Goal: Task Accomplishment & Management: Use online tool/utility

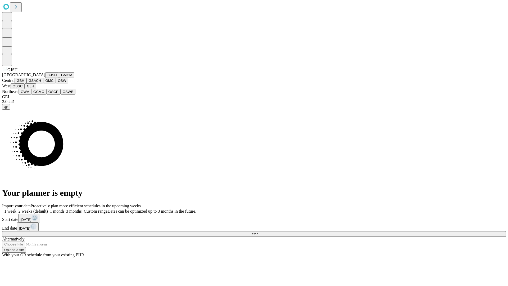
click at [45, 78] on button "GJSH" at bounding box center [52, 75] width 14 height 6
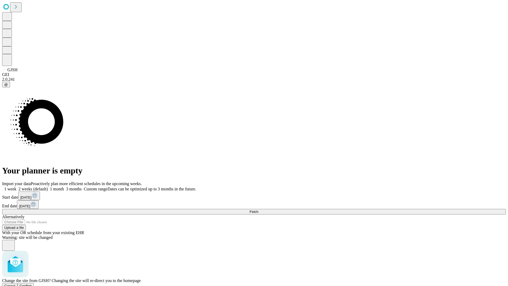
click at [32, 284] on span "Confirm" at bounding box center [26, 286] width 12 height 4
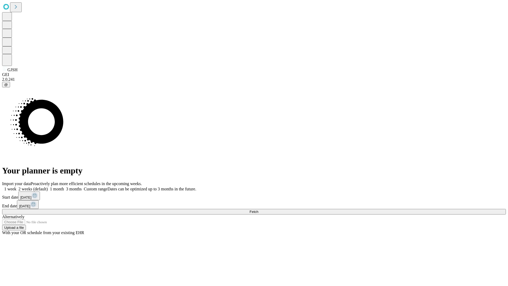
click at [64, 187] on label "1 month" at bounding box center [56, 189] width 16 height 5
click at [258, 210] on span "Fetch" at bounding box center [254, 212] width 9 height 4
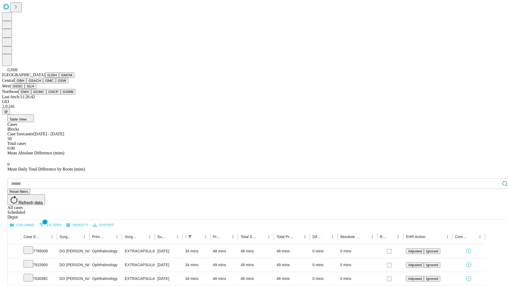
click at [59, 78] on button "GMCM" at bounding box center [66, 75] width 15 height 6
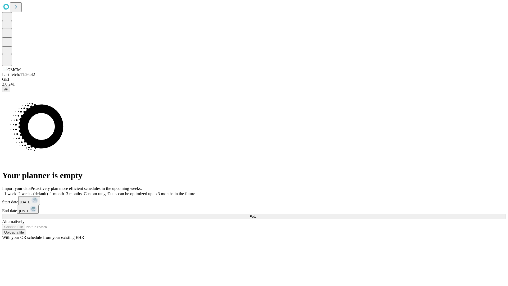
click at [64, 191] on label "1 month" at bounding box center [56, 193] width 16 height 5
click at [258, 215] on span "Fetch" at bounding box center [254, 217] width 9 height 4
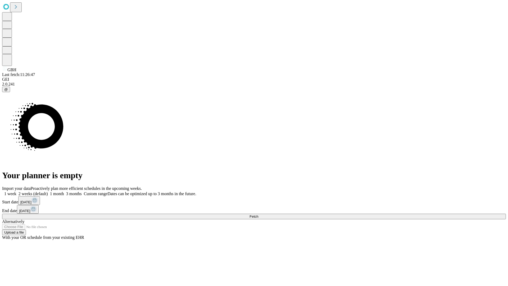
click at [64, 191] on label "1 month" at bounding box center [56, 193] width 16 height 5
click at [258, 215] on span "Fetch" at bounding box center [254, 217] width 9 height 4
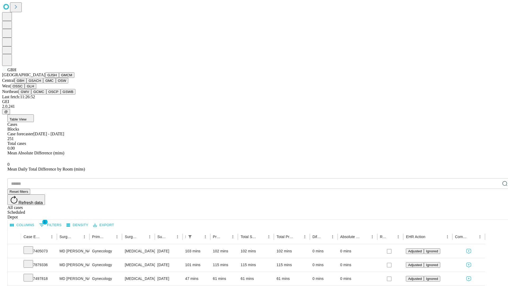
click at [41, 83] on button "GSACH" at bounding box center [34, 81] width 17 height 6
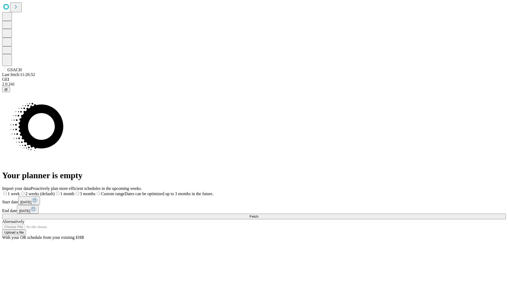
click at [74, 191] on label "1 month" at bounding box center [65, 193] width 20 height 5
click at [258, 215] on span "Fetch" at bounding box center [254, 217] width 9 height 4
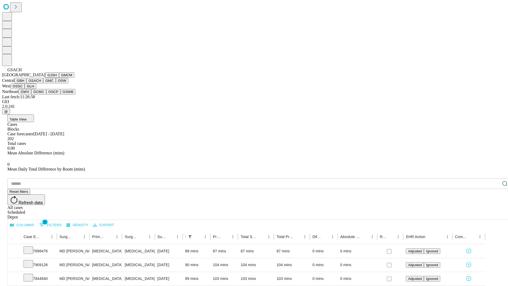
click at [43, 83] on button "GMC" at bounding box center [49, 81] width 12 height 6
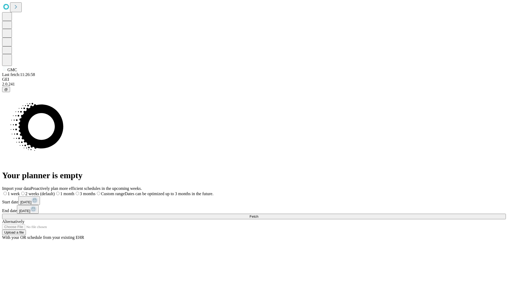
click at [258, 215] on span "Fetch" at bounding box center [254, 217] width 9 height 4
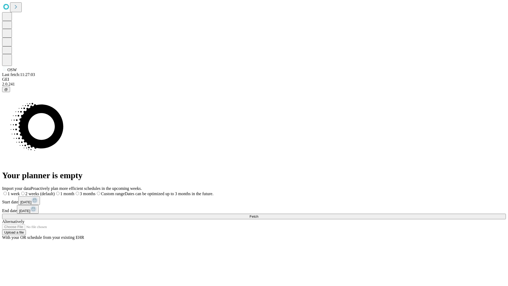
click at [74, 191] on label "1 month" at bounding box center [65, 193] width 20 height 5
click at [258, 215] on span "Fetch" at bounding box center [254, 217] width 9 height 4
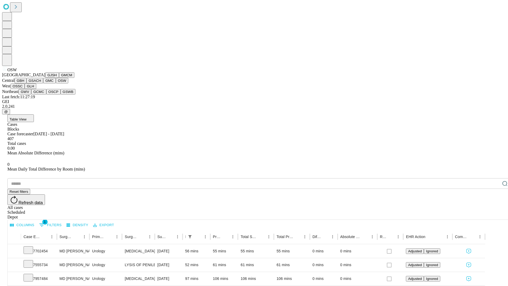
click at [25, 89] on button "OSSC" at bounding box center [18, 86] width 14 height 6
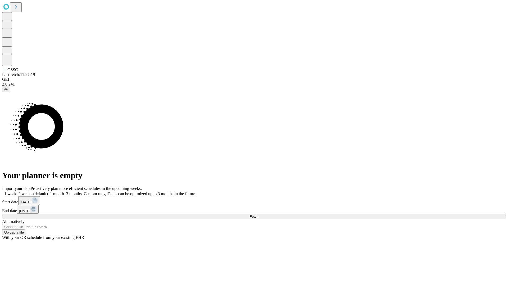
click at [64, 191] on label "1 month" at bounding box center [56, 193] width 16 height 5
click at [258, 215] on span "Fetch" at bounding box center [254, 217] width 9 height 4
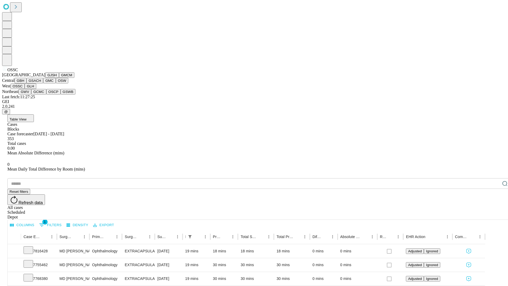
click at [36, 89] on button "GLH" at bounding box center [30, 86] width 11 height 6
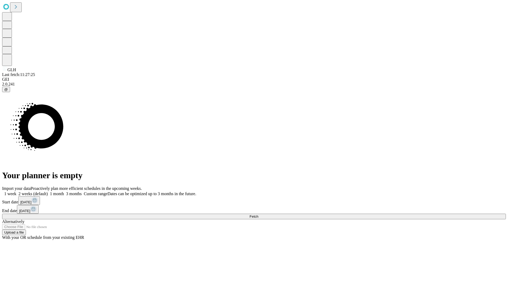
click at [64, 191] on label "1 month" at bounding box center [56, 193] width 16 height 5
click at [258, 215] on span "Fetch" at bounding box center [254, 217] width 9 height 4
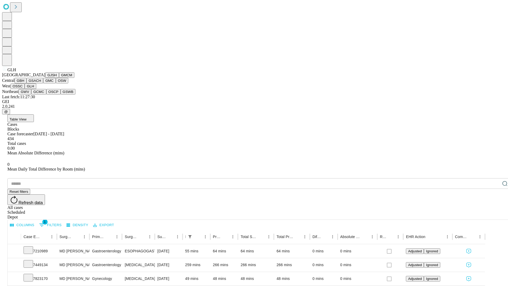
click at [31, 95] on button "GWV" at bounding box center [25, 92] width 13 height 6
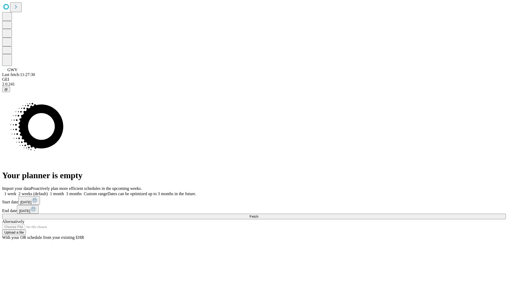
click at [258, 215] on span "Fetch" at bounding box center [254, 217] width 9 height 4
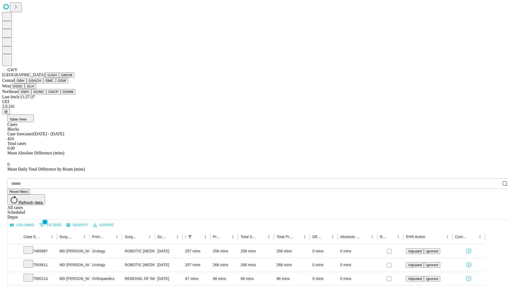
click at [41, 95] on button "GCMC" at bounding box center [38, 92] width 15 height 6
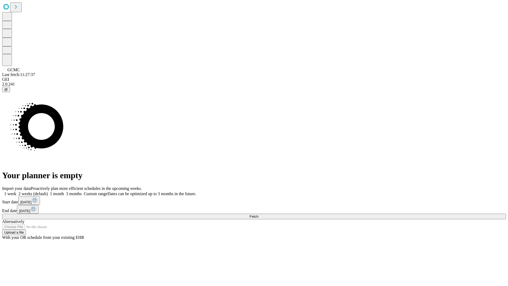
click at [64, 191] on label "1 month" at bounding box center [56, 193] width 16 height 5
click at [258, 215] on span "Fetch" at bounding box center [254, 217] width 9 height 4
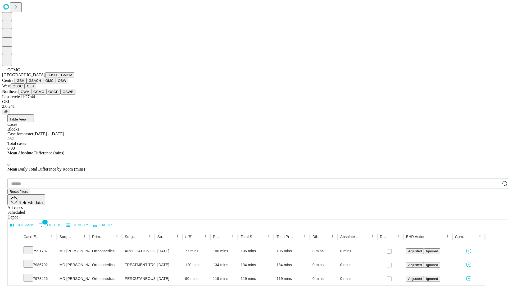
click at [46, 95] on button "OSCP" at bounding box center [53, 92] width 14 height 6
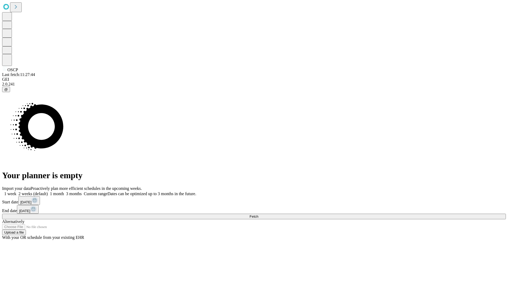
click at [64, 191] on label "1 month" at bounding box center [56, 193] width 16 height 5
click at [258, 215] on span "Fetch" at bounding box center [254, 217] width 9 height 4
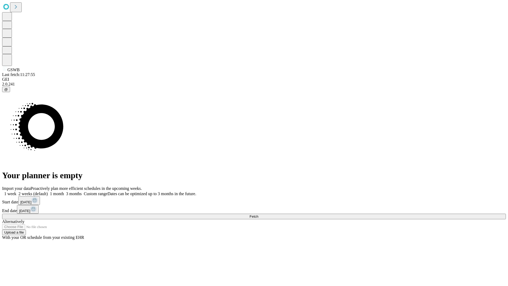
click at [64, 191] on label "1 month" at bounding box center [56, 193] width 16 height 5
click at [258, 215] on span "Fetch" at bounding box center [254, 217] width 9 height 4
